Goal: Information Seeking & Learning: Learn about a topic

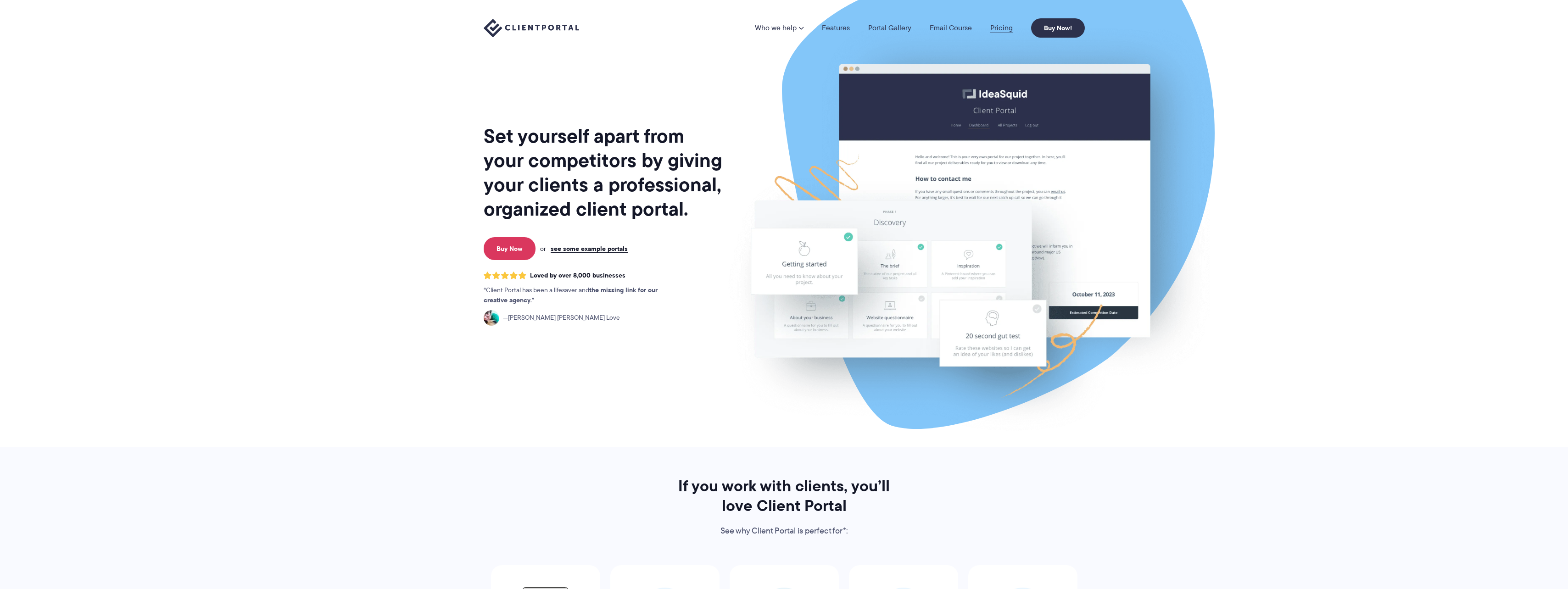
click at [1004, 24] on link "Pricing" at bounding box center [1001, 28] width 23 height 8
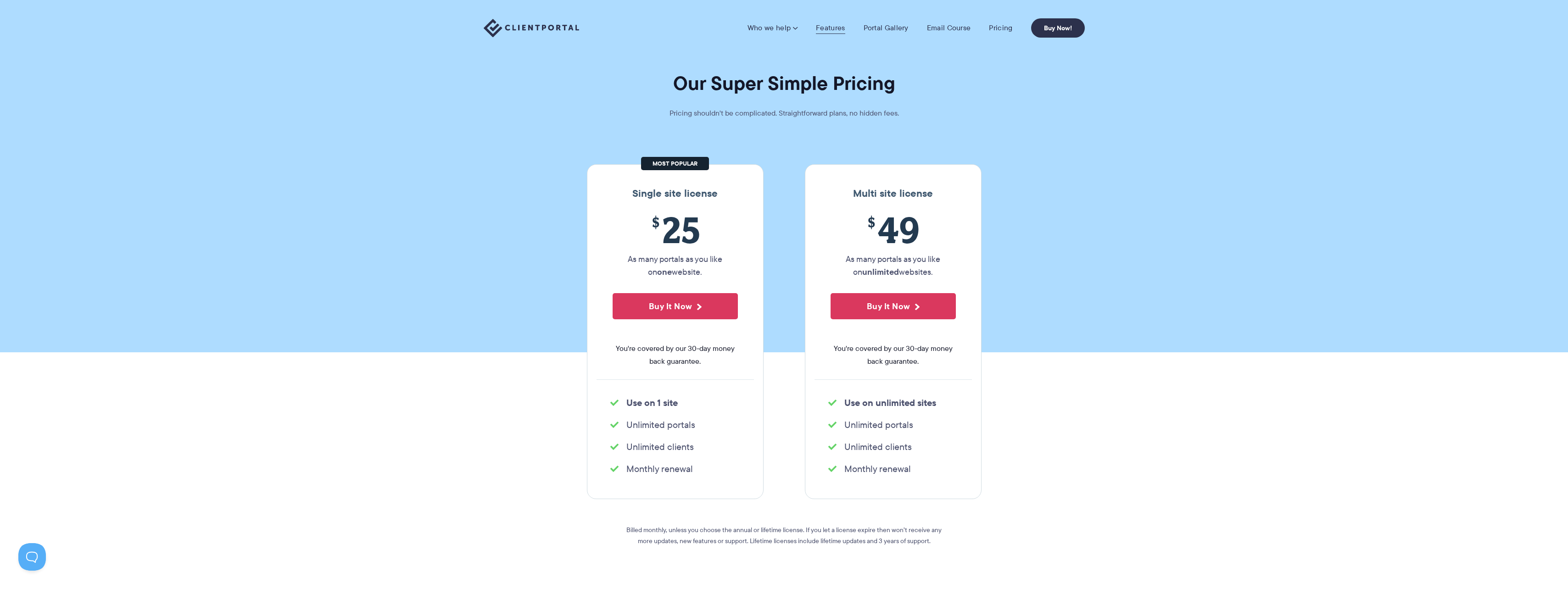
click at [835, 27] on link "Features" at bounding box center [830, 28] width 29 height 9
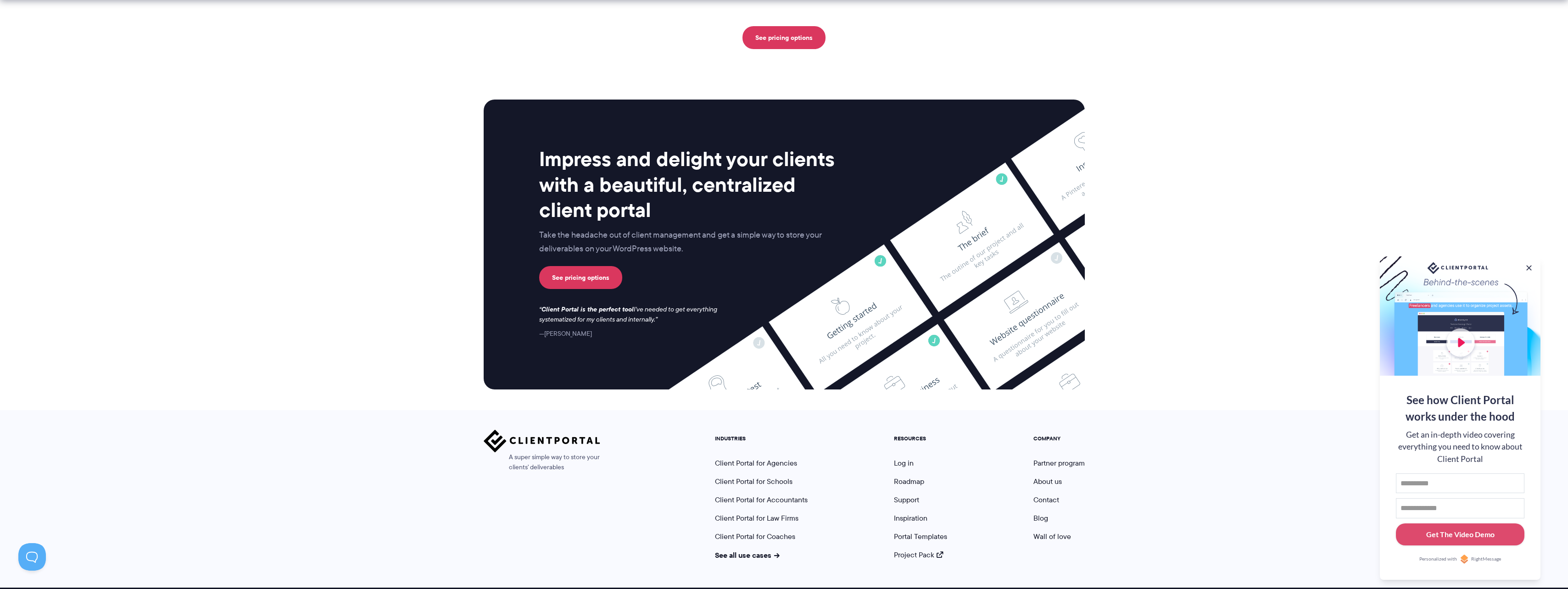
scroll to position [2249, 0]
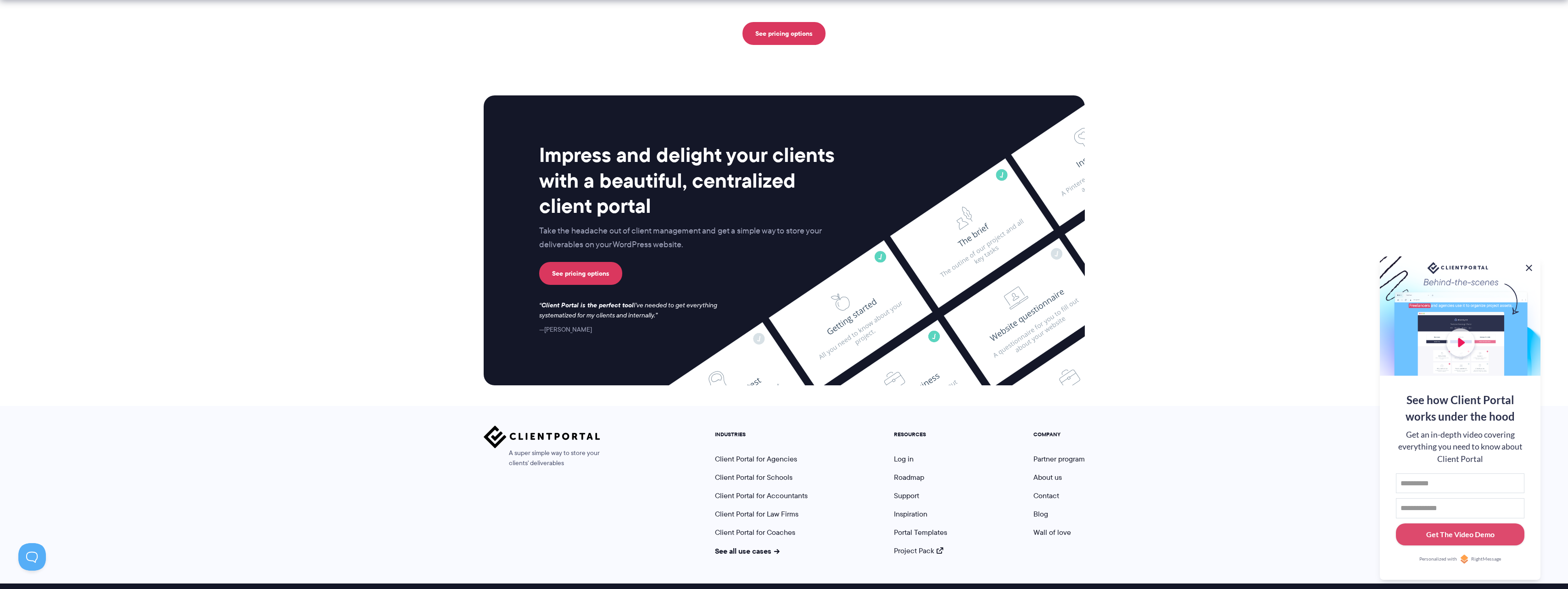
click at [1529, 269] on button at bounding box center [1529, 268] width 11 height 11
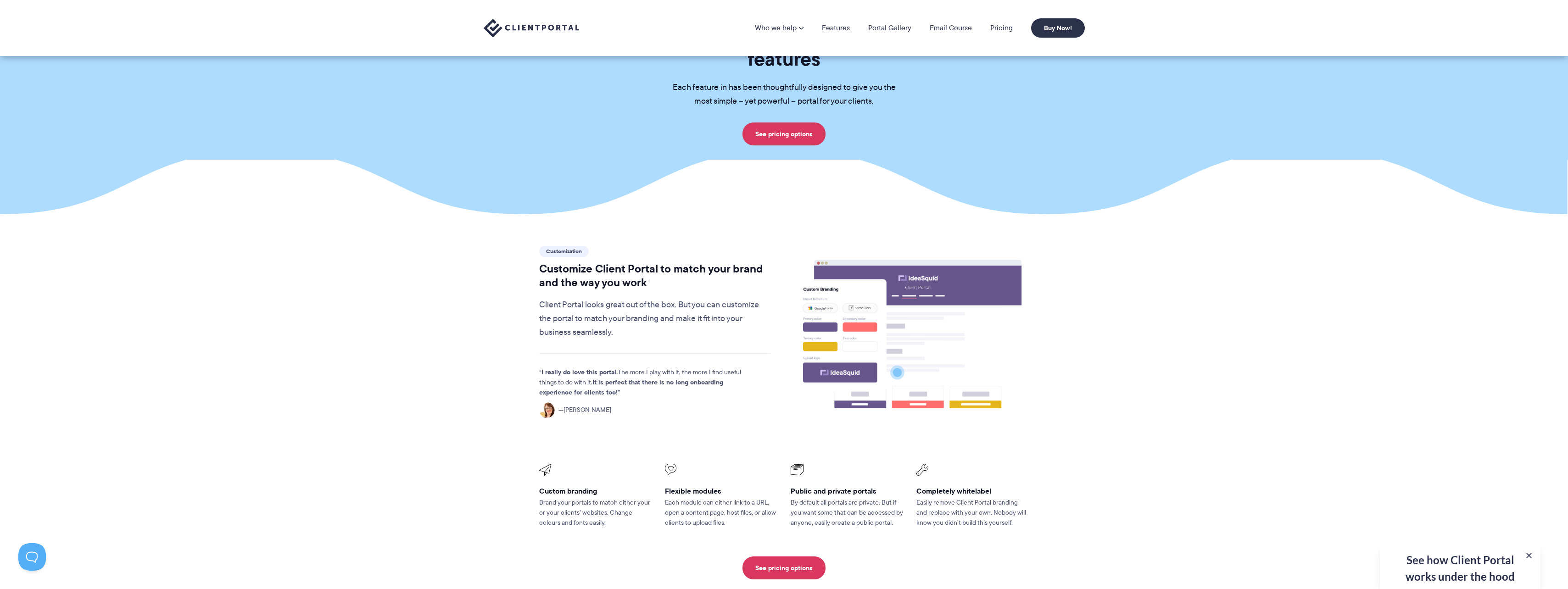
scroll to position [42, 0]
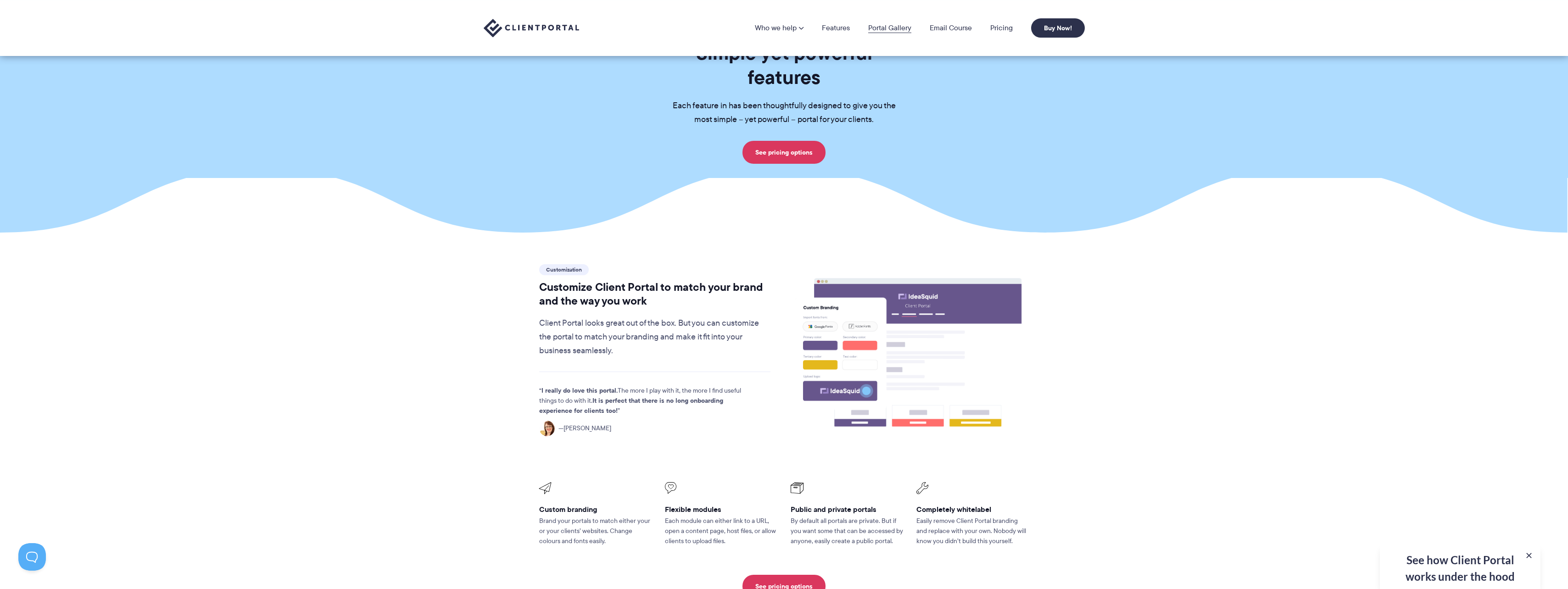
click at [882, 27] on link "Portal Gallery" at bounding box center [889, 28] width 43 height 8
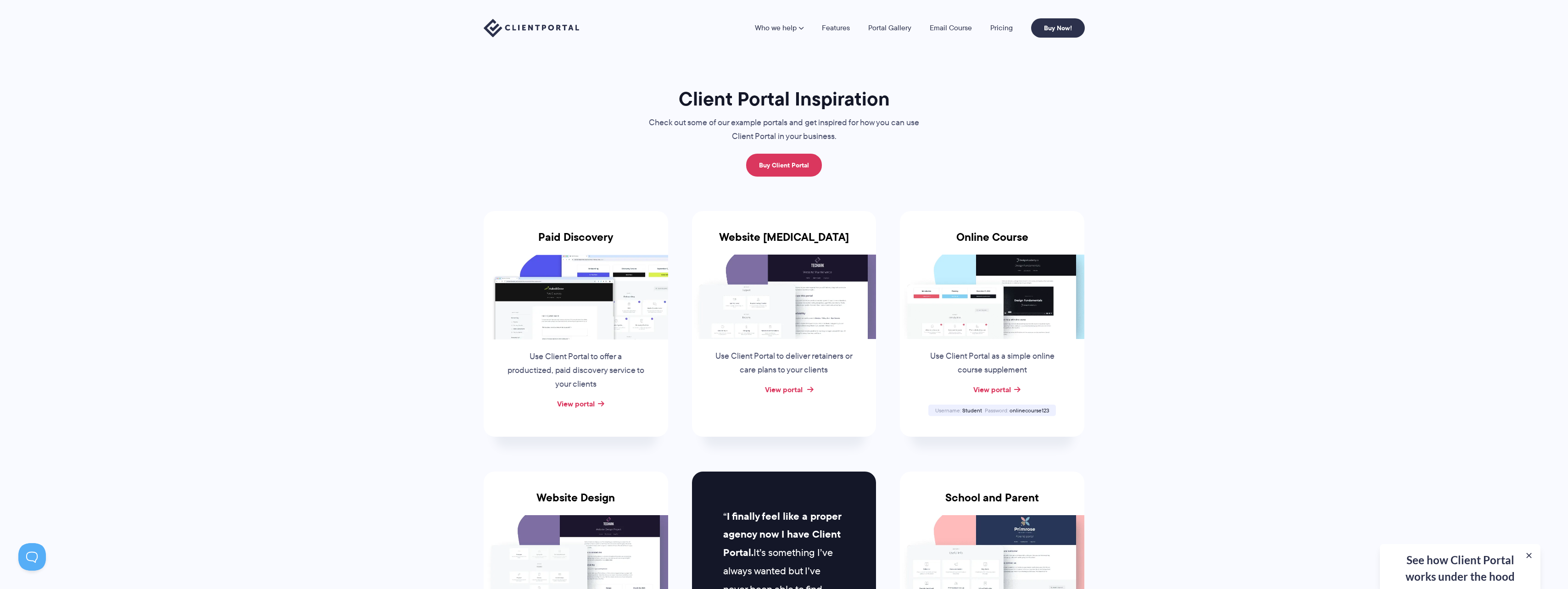
click at [781, 385] on link "View portal" at bounding box center [783, 389] width 38 height 11
click at [994, 385] on link "View portal" at bounding box center [992, 389] width 38 height 11
click at [969, 412] on span "Student" at bounding box center [972, 410] width 20 height 8
copy span "Student"
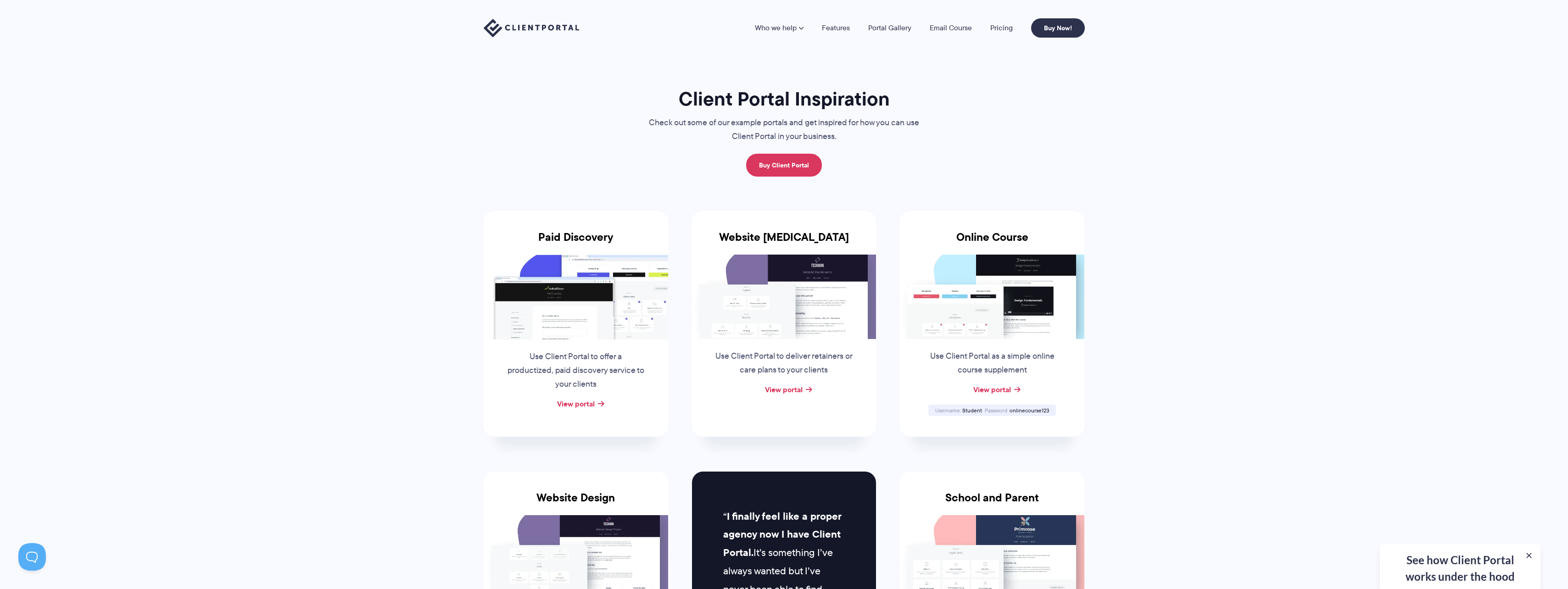
click at [1038, 411] on span "onlinecourse123" at bounding box center [1029, 410] width 39 height 8
copy span "onlinecourse123"
click at [893, 28] on link "Portal Gallery" at bounding box center [889, 28] width 43 height 8
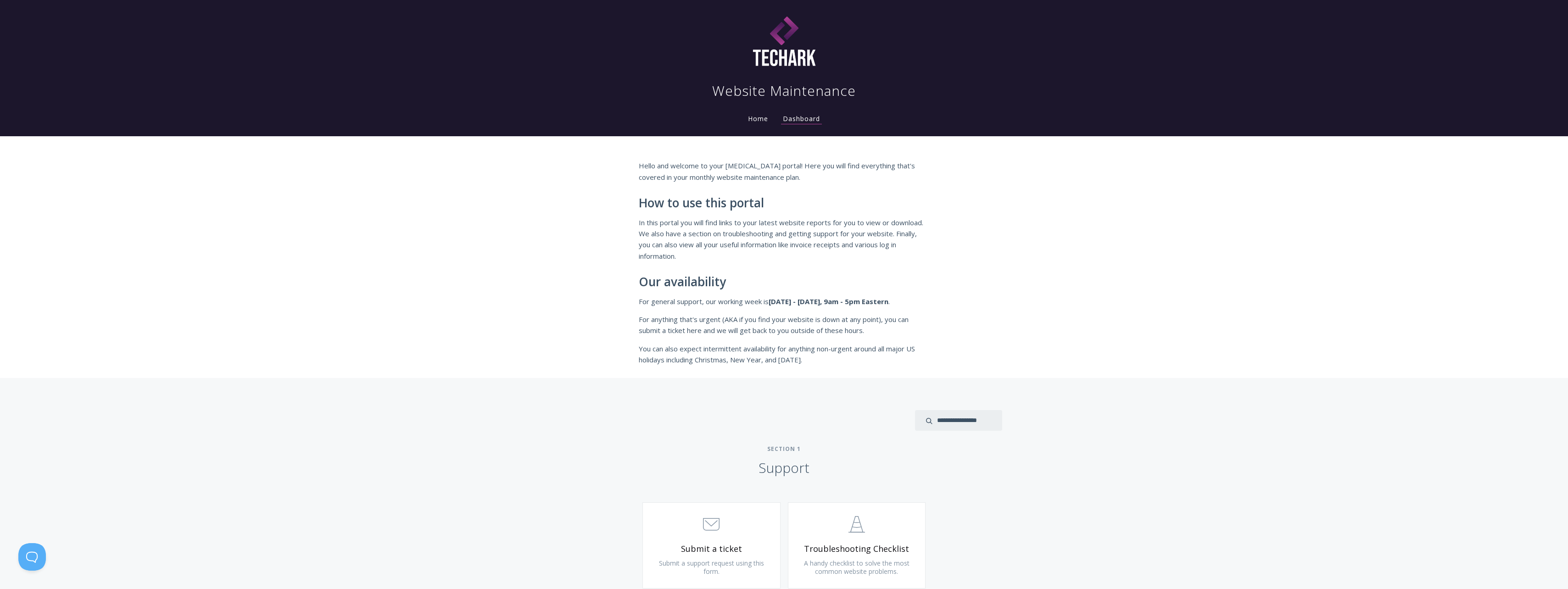
click at [763, 118] on link "Home" at bounding box center [758, 118] width 24 height 9
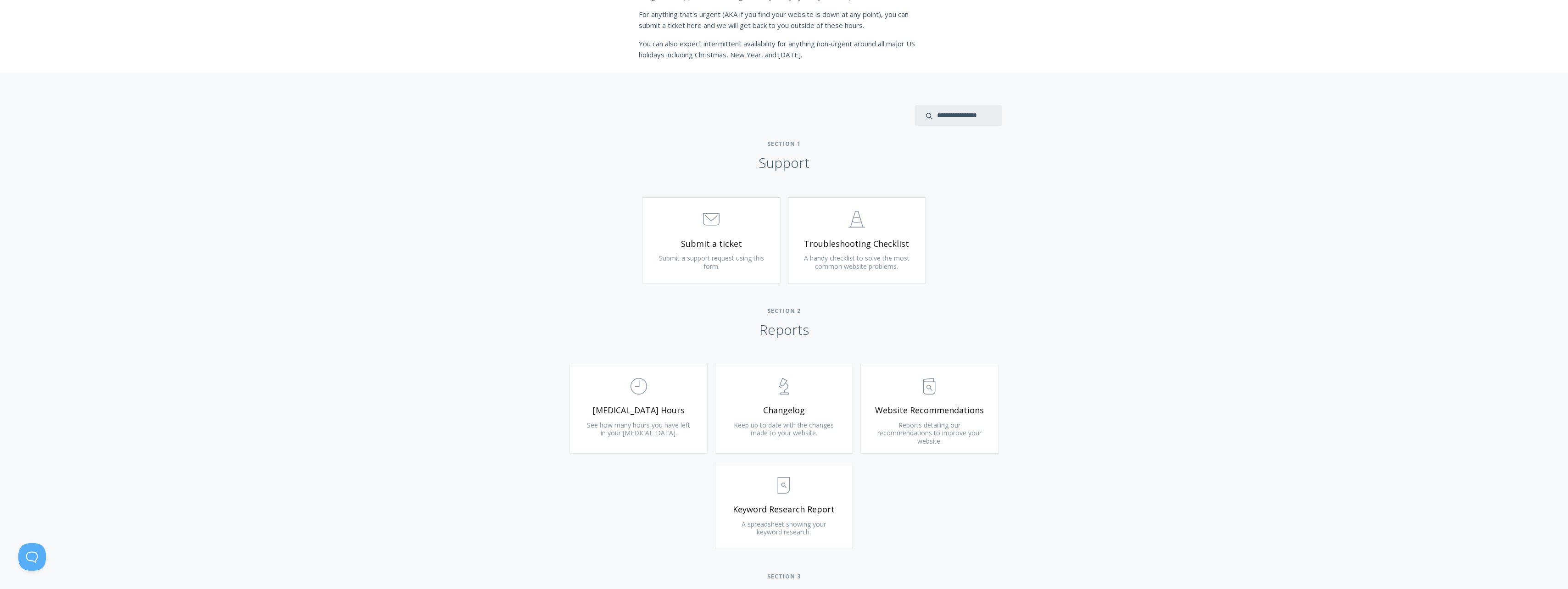
scroll to position [321, 0]
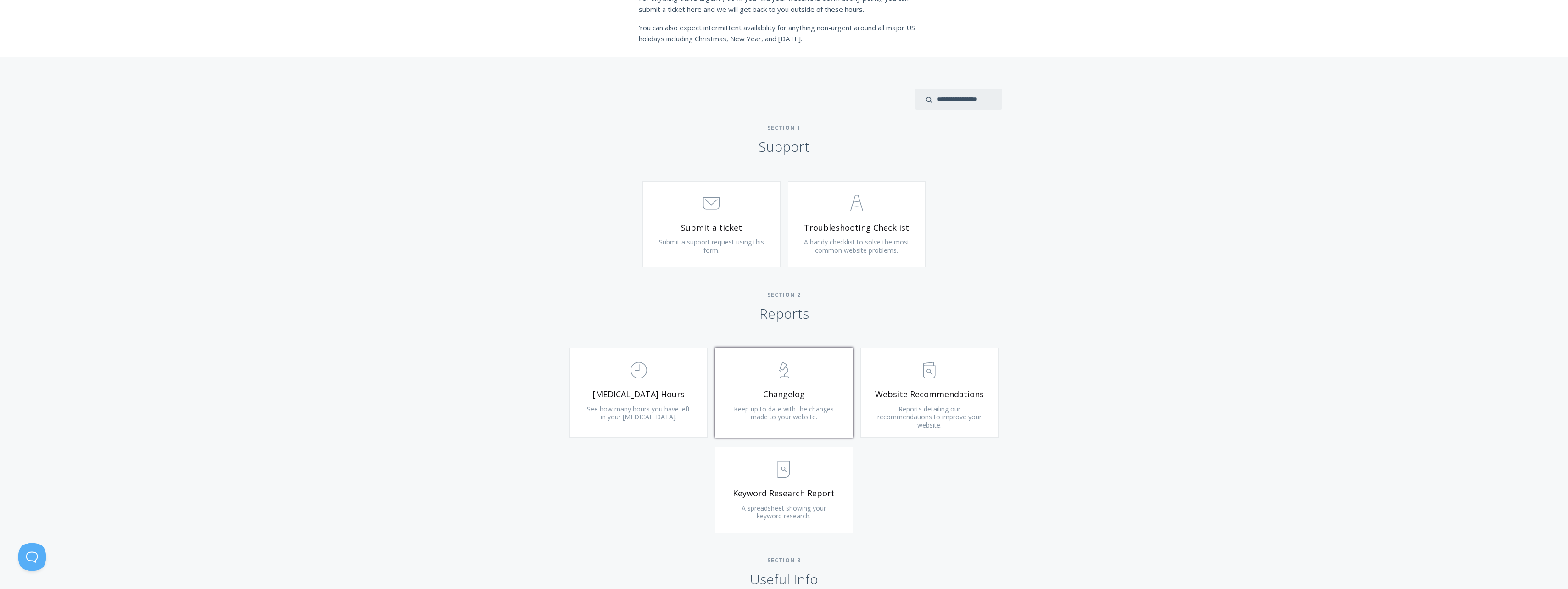
click at [794, 395] on span "Changelog" at bounding box center [783, 394] width 110 height 10
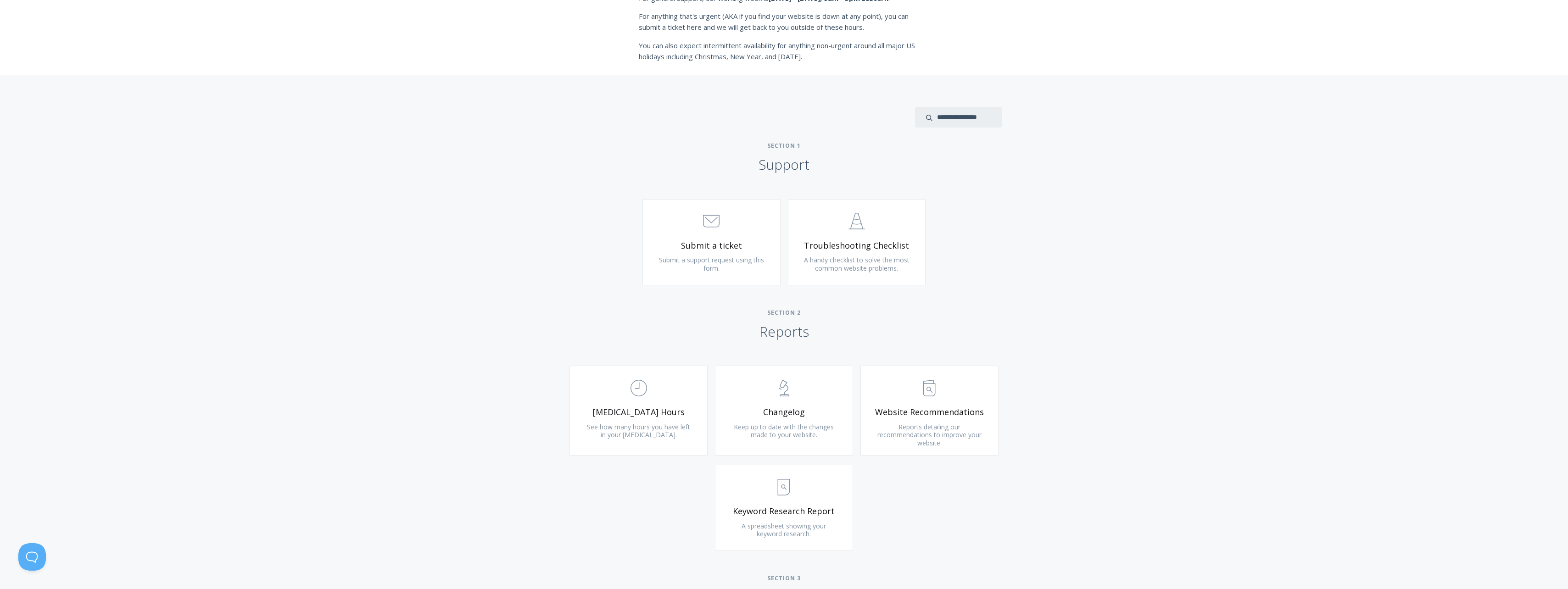
scroll to position [0, 0]
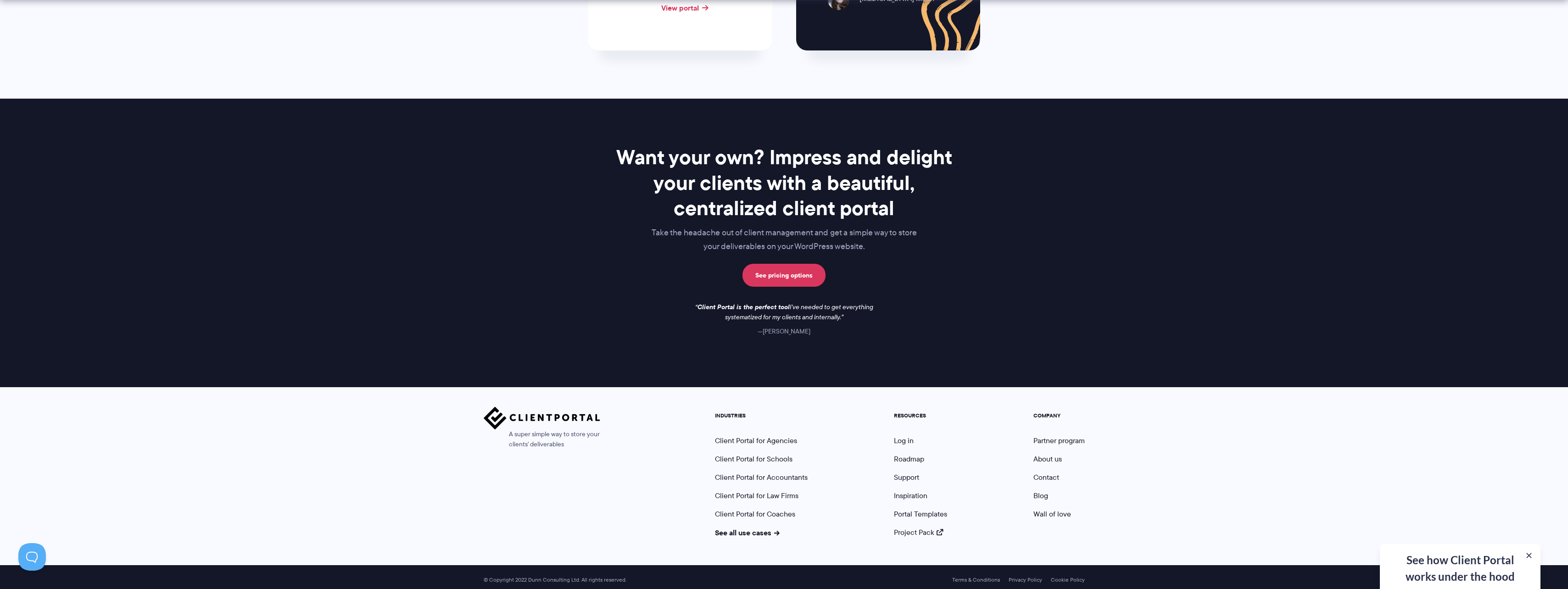
scroll to position [1166, 0]
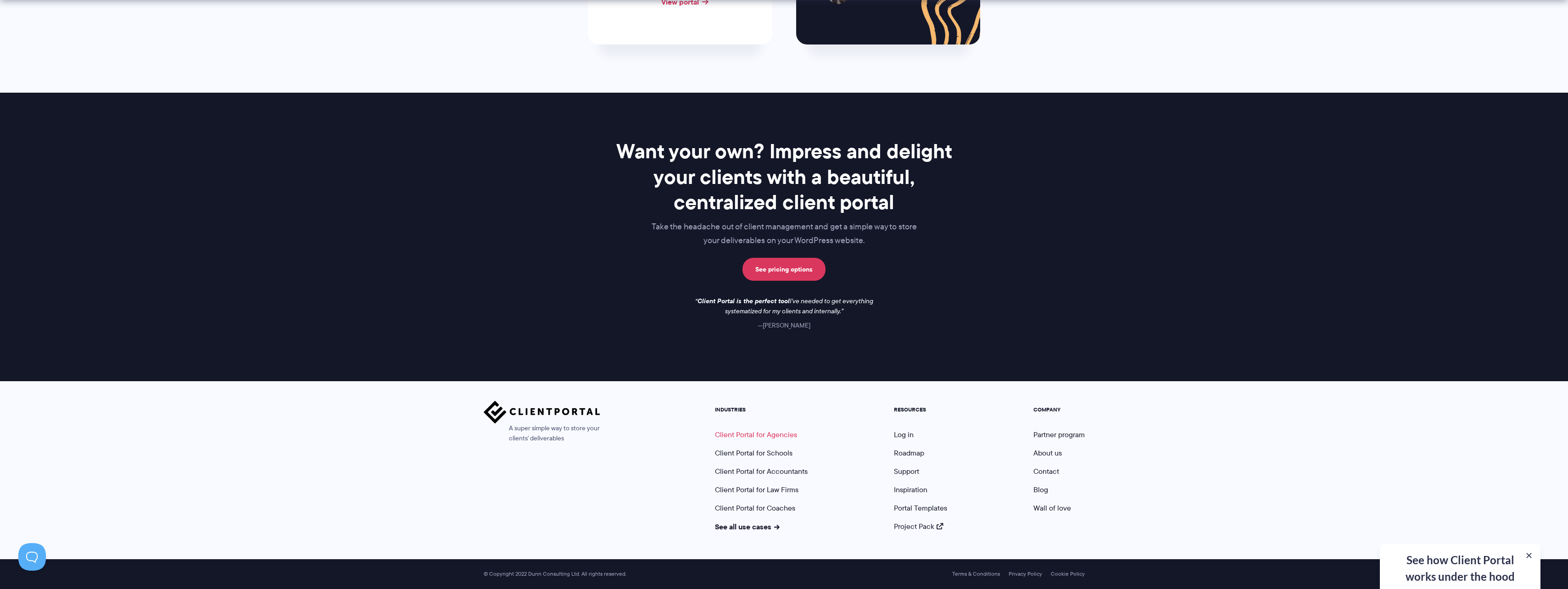
click at [744, 435] on link "Client Portal for Agencies" at bounding box center [756, 434] width 82 height 10
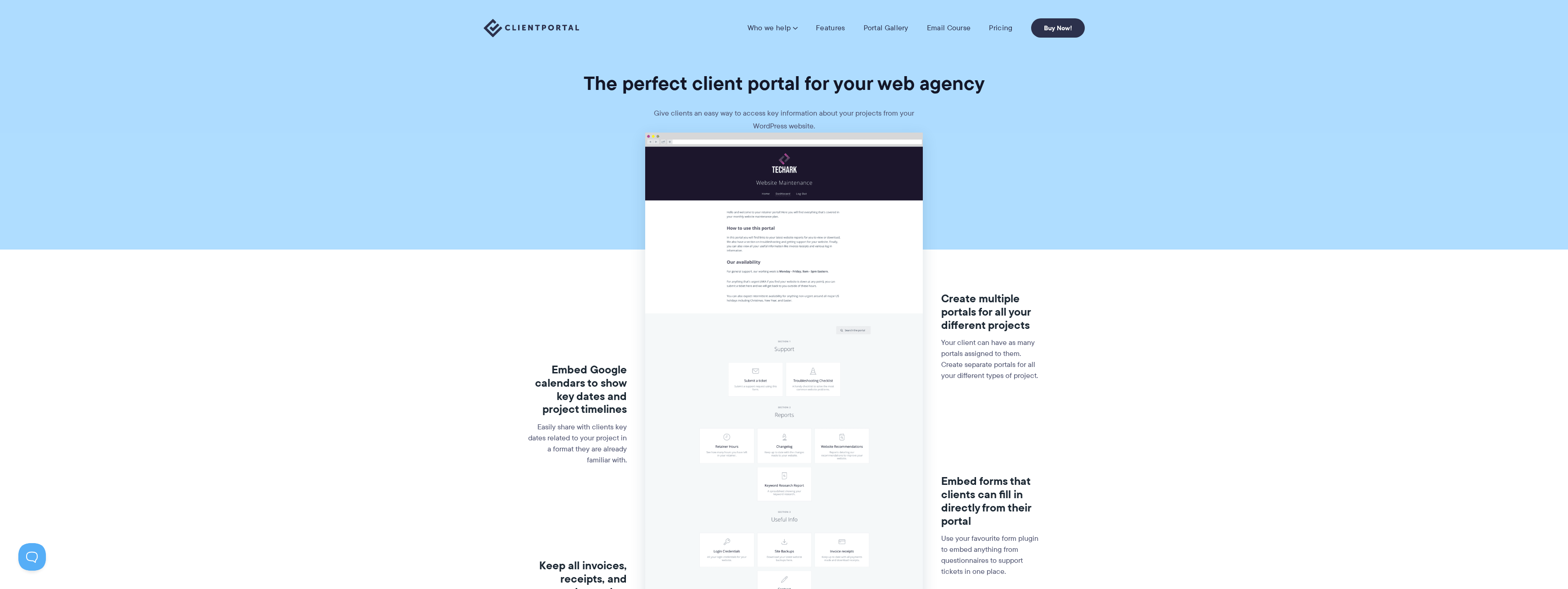
click at [836, 19] on div "Who we help Who we help View pricing Agencies See how Client Portal can help gi…" at bounding box center [784, 28] width 1568 height 56
click at [836, 26] on link "Features" at bounding box center [830, 28] width 29 height 9
